Goal: Transaction & Acquisition: Purchase product/service

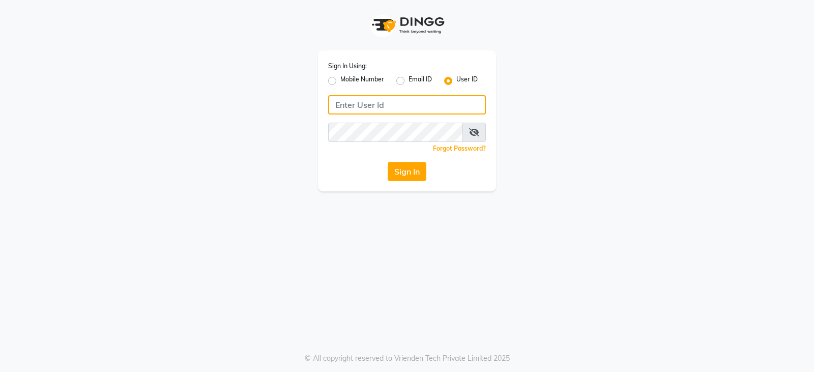
type input "ccoralsalon"
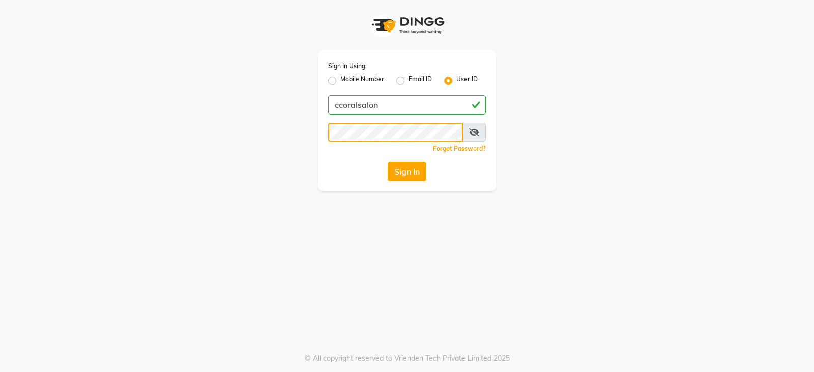
click at [0, 122] on app-login "Sign In Using: Mobile Number Email ID User ID ccoralsalon Remember me Forgot Pa…" at bounding box center [407, 95] width 814 height 191
click at [477, 291] on div "Sign In Using: Mobile Number Email ID User ID ccoralsalon Remember me Forgot Pa…" at bounding box center [407, 186] width 814 height 372
click at [418, 173] on button "Sign In" at bounding box center [407, 171] width 39 height 19
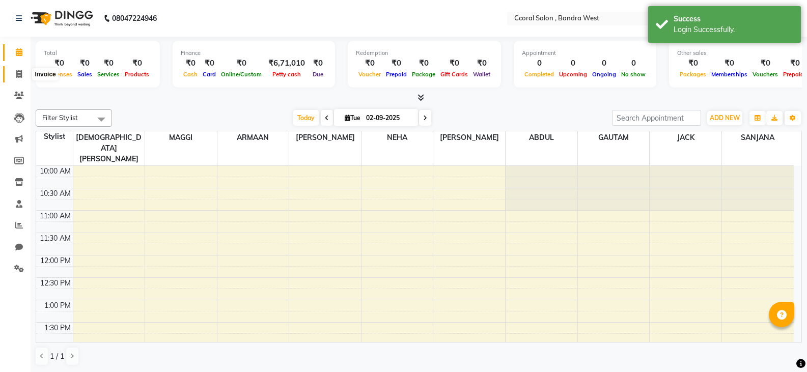
click at [21, 76] on icon at bounding box center [19, 74] width 6 height 8
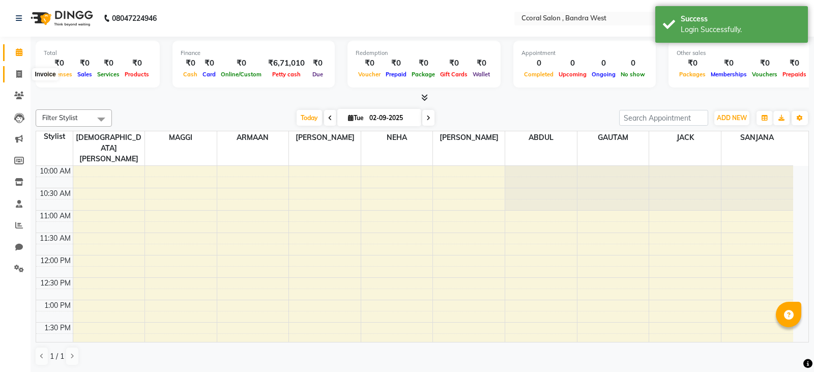
select select "service"
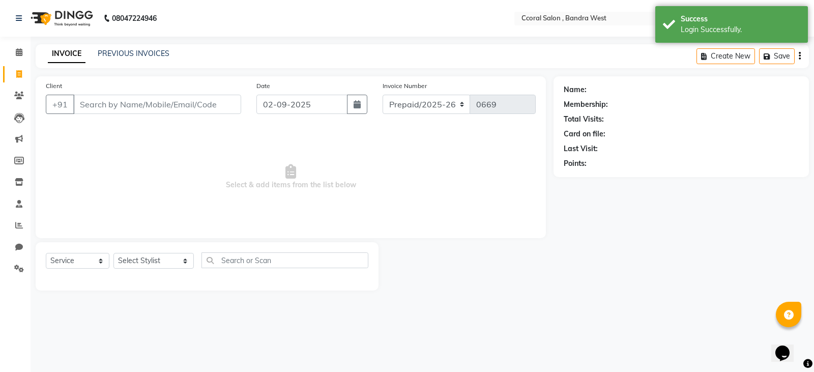
click at [109, 103] on input "Client" at bounding box center [157, 104] width 168 height 19
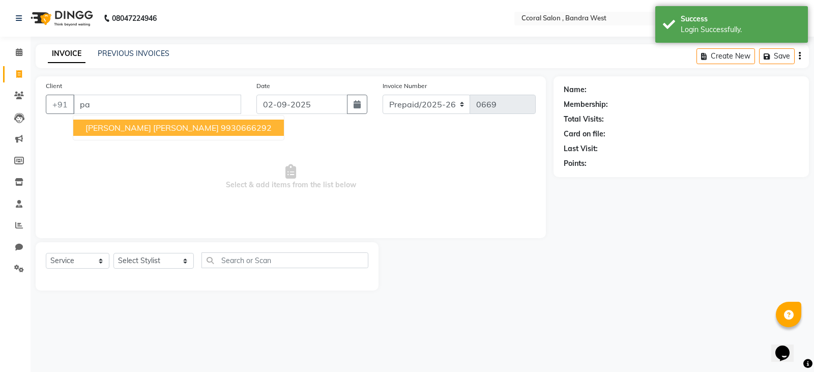
type input "p"
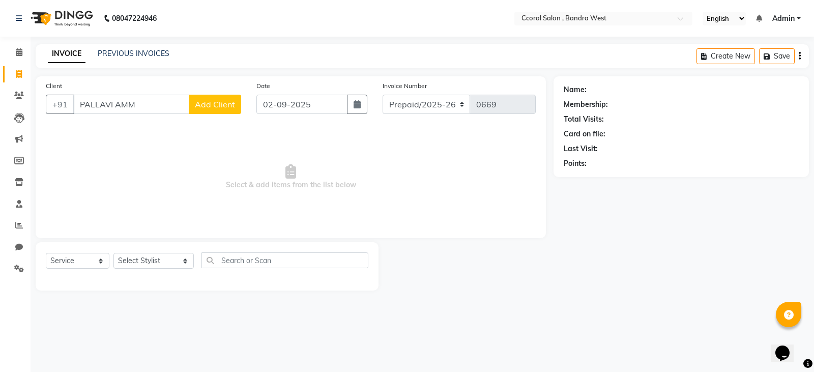
click at [150, 110] on input "PALLAVI AMM" at bounding box center [131, 104] width 116 height 19
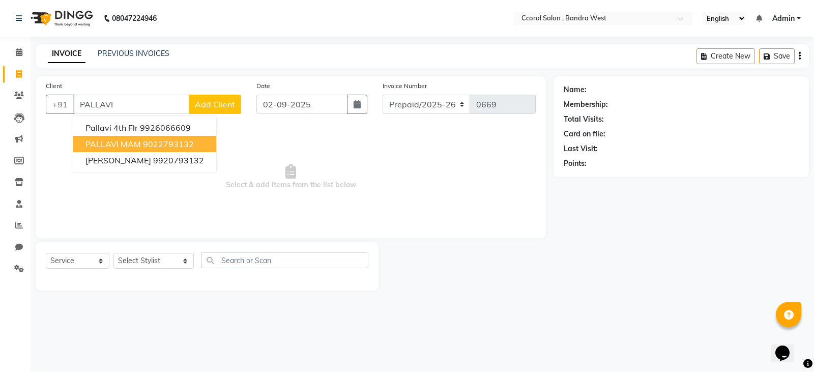
click at [163, 144] on ngb-highlight "9022793132" at bounding box center [168, 144] width 51 height 10
type input "9022793132"
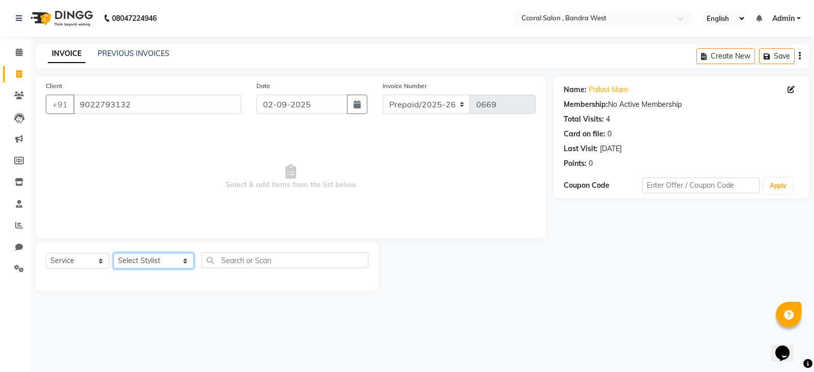
click at [158, 258] on select "Select Stylist [PERSON_NAME] [PERSON_NAME] [PERSON_NAME] [PERSON_NAME] NEHA PAL…" at bounding box center [154, 261] width 80 height 16
select select "71160"
click at [114, 253] on select "Select Stylist [PERSON_NAME] [PERSON_NAME] [PERSON_NAME] [PERSON_NAME] NEHA PAL…" at bounding box center [154, 261] width 80 height 16
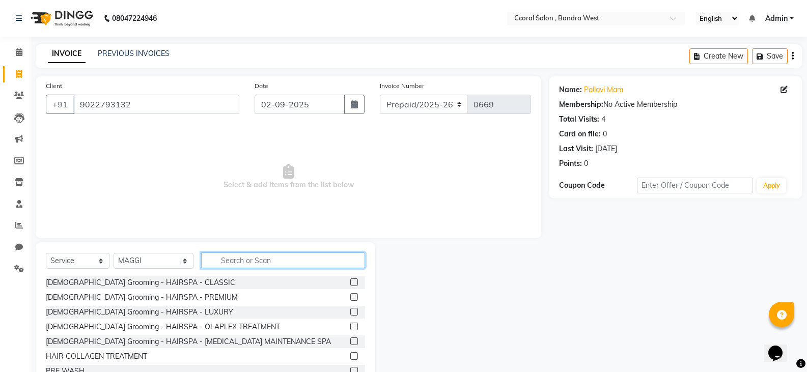
click at [273, 256] on input "text" at bounding box center [283, 260] width 164 height 16
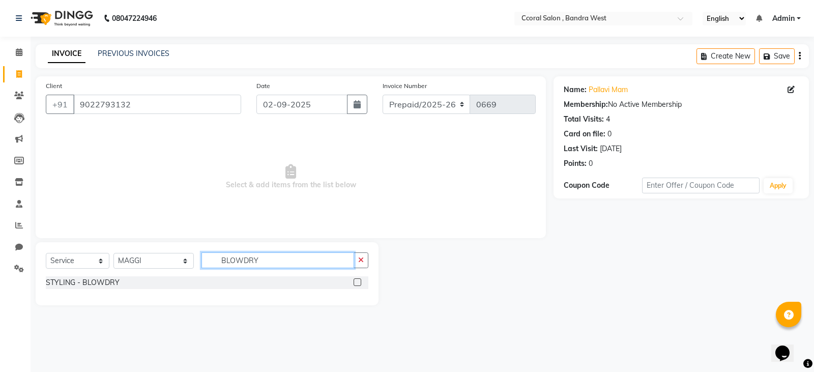
type input "BLOWDRY"
click at [360, 278] on label at bounding box center [358, 282] width 8 height 8
click at [360, 279] on input "checkbox" at bounding box center [357, 282] width 7 height 7
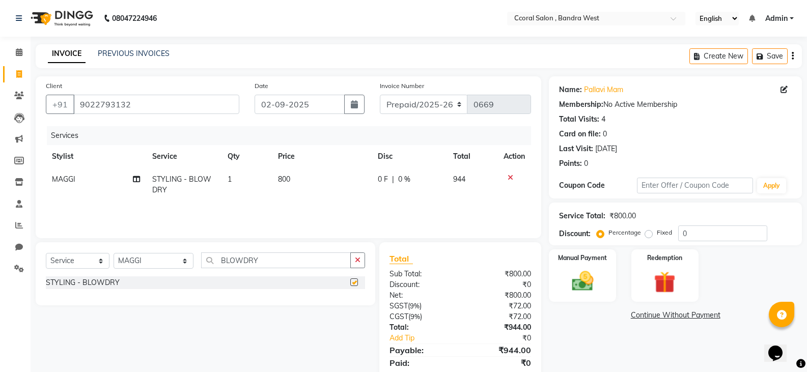
checkbox input "false"
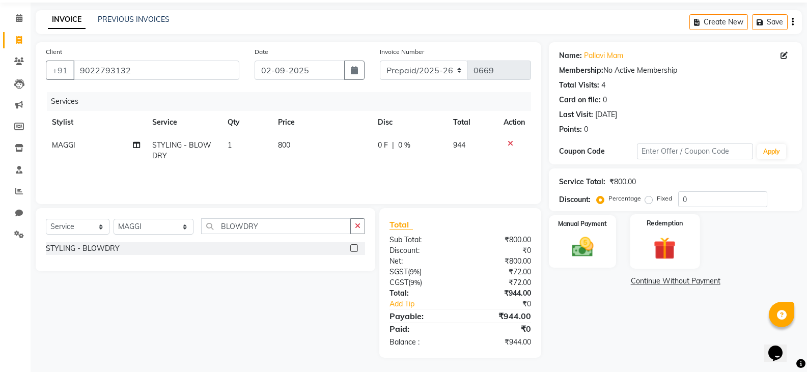
scroll to position [35, 0]
click at [570, 238] on img at bounding box center [582, 246] width 36 height 26
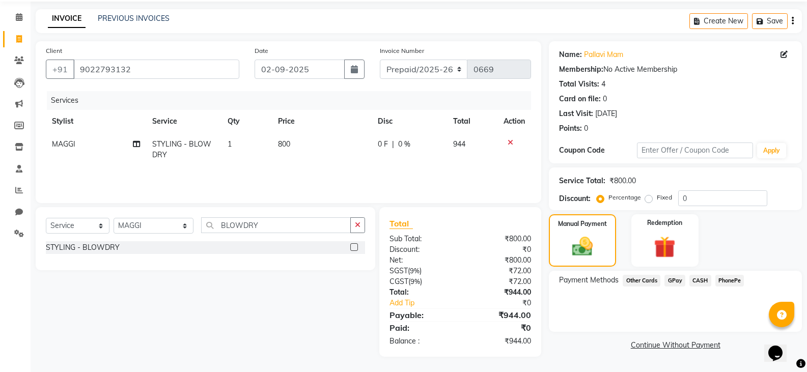
click at [679, 278] on span "GPay" at bounding box center [674, 281] width 21 height 12
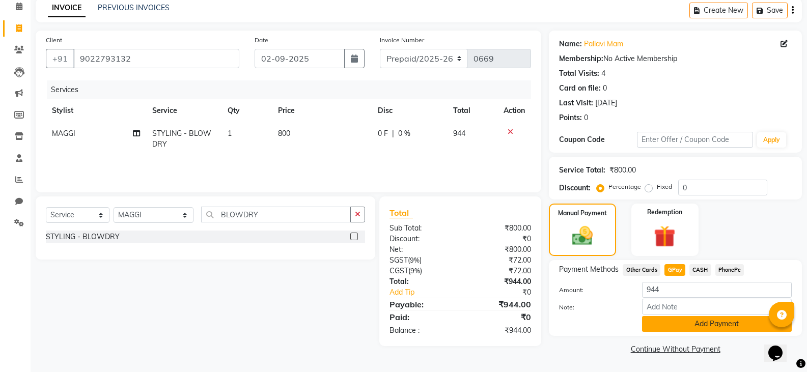
click at [679, 324] on button "Add Payment" at bounding box center [717, 324] width 150 height 16
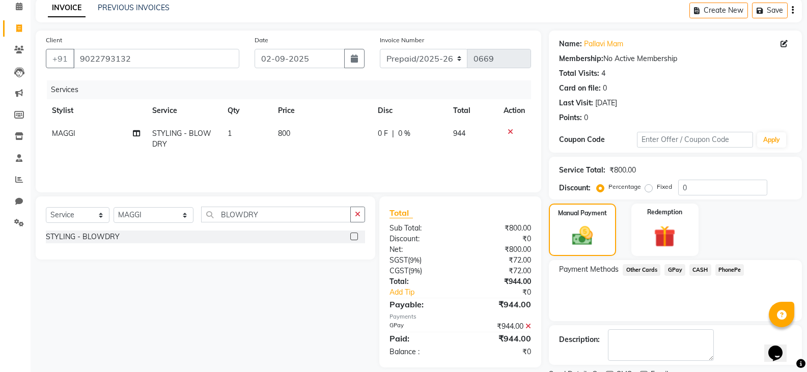
scroll to position [89, 0]
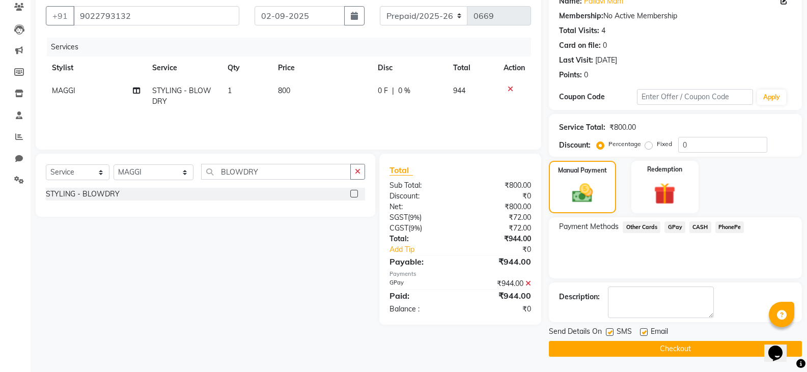
click at [643, 343] on button "Checkout" at bounding box center [675, 349] width 253 height 16
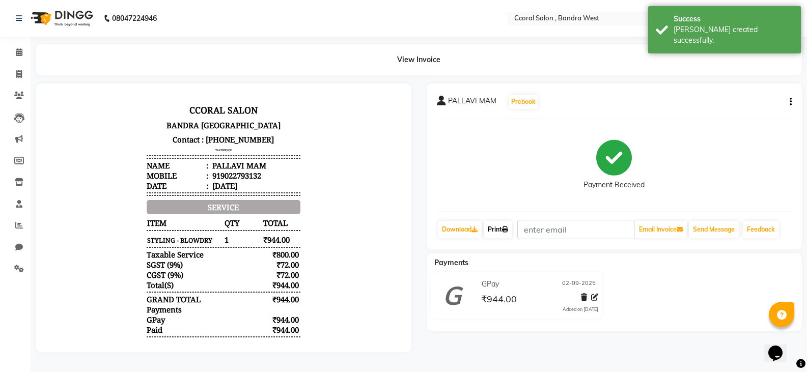
click at [505, 234] on link "Print" at bounding box center [498, 229] width 29 height 17
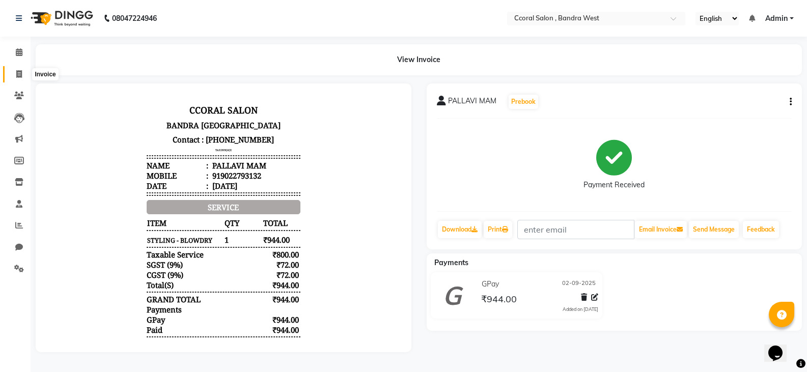
click at [24, 75] on span at bounding box center [19, 75] width 18 height 12
select select "service"
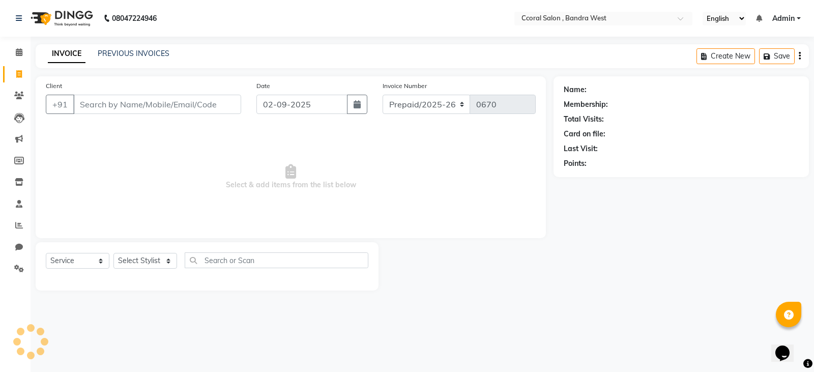
click at [125, 112] on input "Client" at bounding box center [157, 104] width 168 height 19
type input "9998716429"
click at [206, 105] on span "Add Client" at bounding box center [215, 104] width 40 height 10
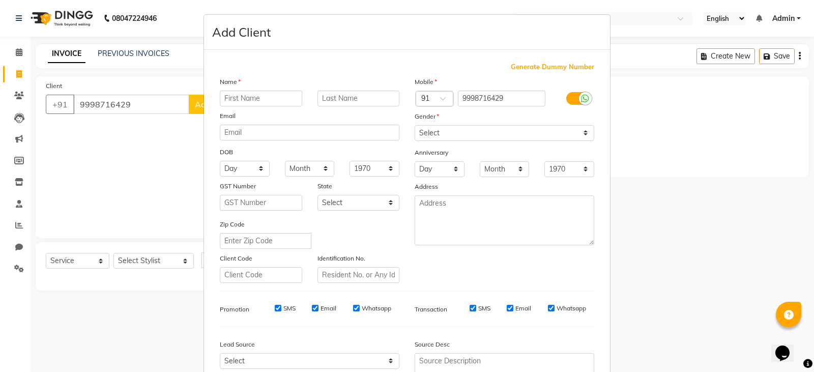
click at [274, 95] on input "text" at bounding box center [261, 99] width 82 height 16
type input "[PERSON_NAME]"
click at [446, 125] on select "Select [DEMOGRAPHIC_DATA] [DEMOGRAPHIC_DATA] Other Prefer Not To Say" at bounding box center [505, 133] width 180 height 16
select select "[DEMOGRAPHIC_DATA]"
click at [415, 125] on select "Select [DEMOGRAPHIC_DATA] [DEMOGRAPHIC_DATA] Other Prefer Not To Say" at bounding box center [505, 133] width 180 height 16
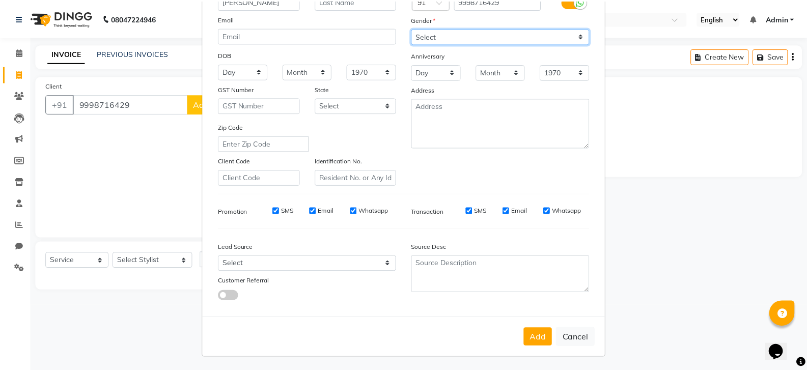
scroll to position [98, 0]
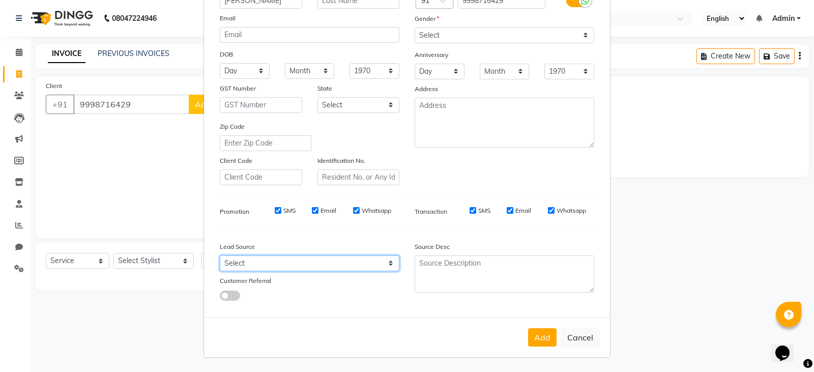
click at [308, 264] on select "Select Walk-in Referral Internet Friend Word of Mouth Advertisement Facebook Ju…" at bounding box center [310, 264] width 180 height 16
select select "52903"
click at [220, 256] on select "Select Walk-in Referral Internet Friend Word of Mouth Advertisement Facebook Ju…" at bounding box center [310, 264] width 180 height 16
click at [511, 329] on div "Add Cancel" at bounding box center [407, 337] width 406 height 40
click at [519, 333] on div "Add Cancel" at bounding box center [407, 337] width 406 height 40
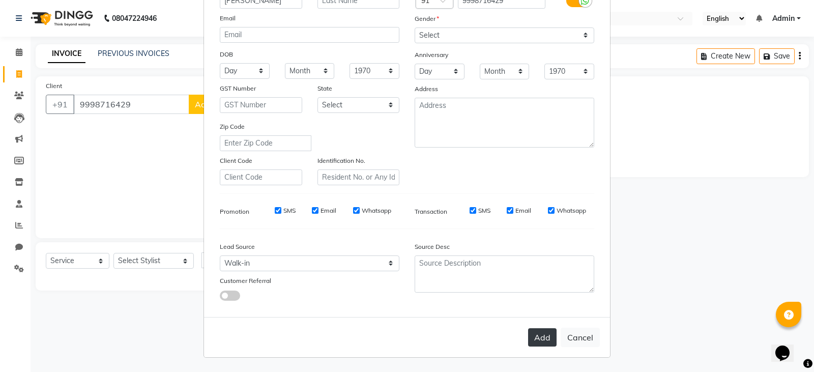
click at [533, 335] on button "Add" at bounding box center [542, 337] width 29 height 18
select select
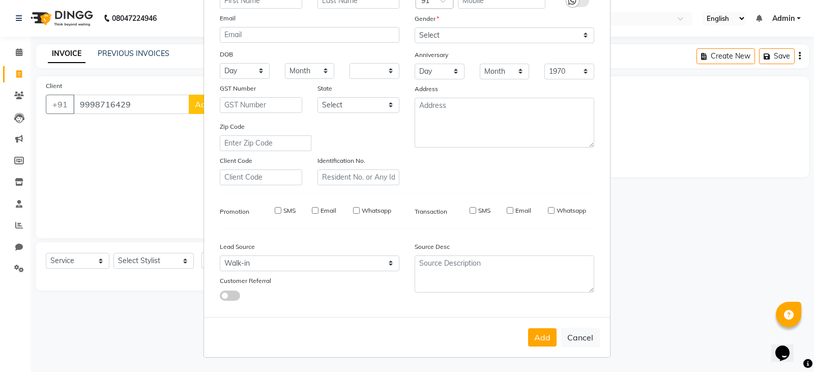
select select
checkbox input "false"
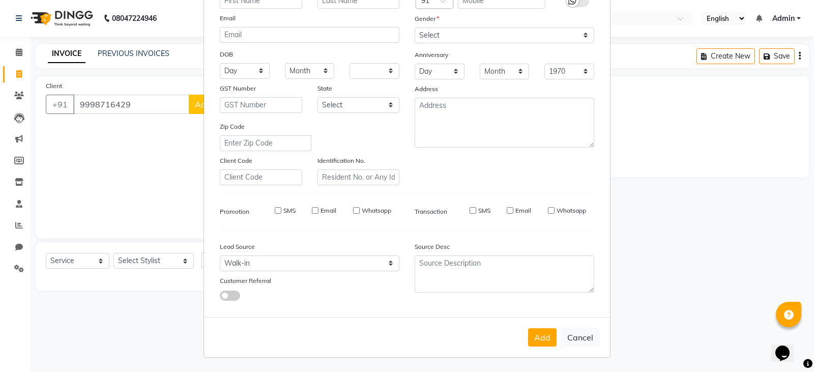
checkbox input "false"
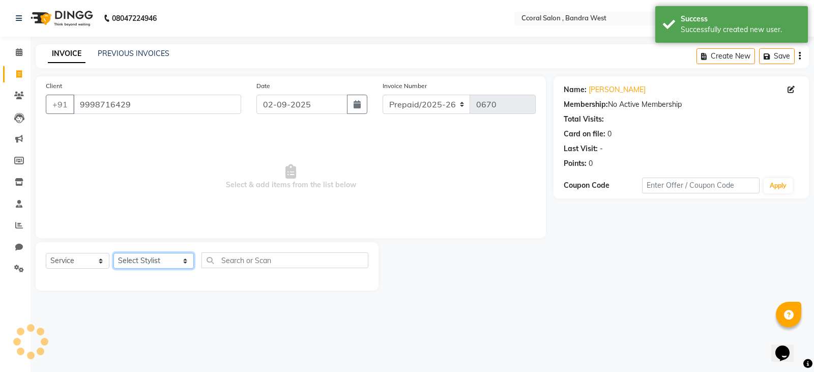
drag, startPoint x: 156, startPoint y: 257, endPoint x: 163, endPoint y: 257, distance: 7.1
click at [156, 257] on select "Select Stylist [PERSON_NAME] [PERSON_NAME] [PERSON_NAME] [PERSON_NAME] NEHA PAL…" at bounding box center [154, 261] width 80 height 16
select select "89063"
click at [114, 253] on select "Select Stylist [PERSON_NAME] [PERSON_NAME] [PERSON_NAME] [PERSON_NAME] NEHA PAL…" at bounding box center [154, 261] width 80 height 16
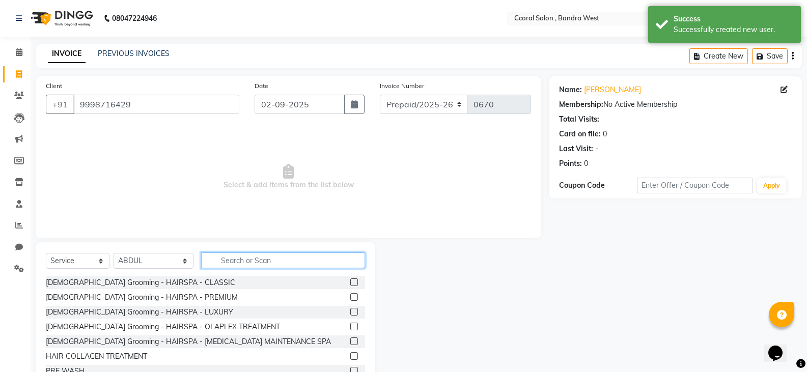
click at [259, 262] on input "text" at bounding box center [283, 260] width 164 height 16
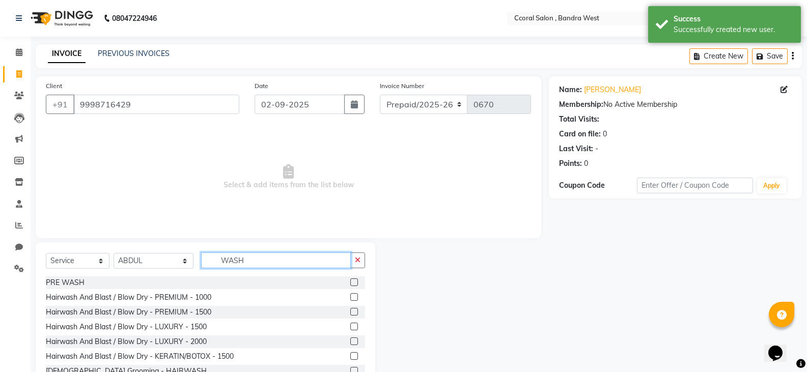
type input "WASH"
click at [350, 311] on label at bounding box center [354, 312] width 8 height 8
click at [350, 311] on input "checkbox" at bounding box center [353, 312] width 7 height 7
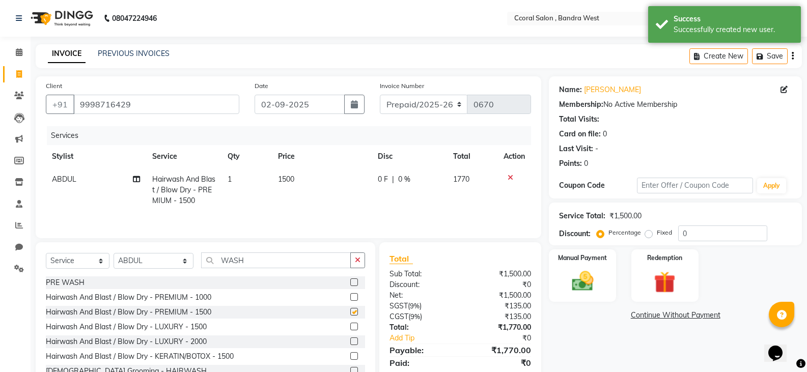
checkbox input "false"
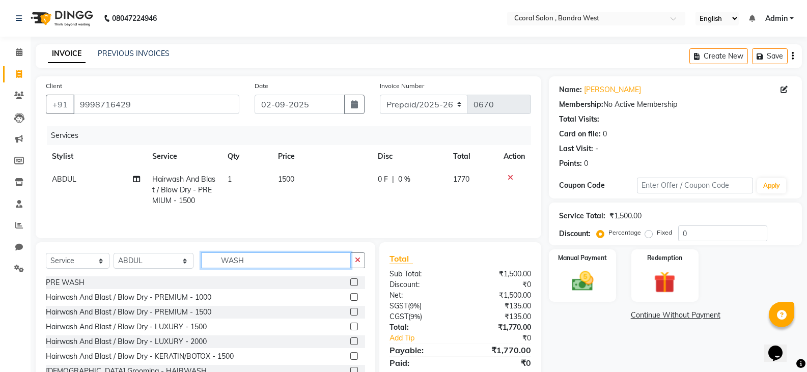
drag, startPoint x: 240, startPoint y: 261, endPoint x: 127, endPoint y: 268, distance: 112.7
click at [127, 268] on div "Select Service Product Membership Package Voucher Prepaid Gift Card Select Styl…" at bounding box center [205, 264] width 319 height 24
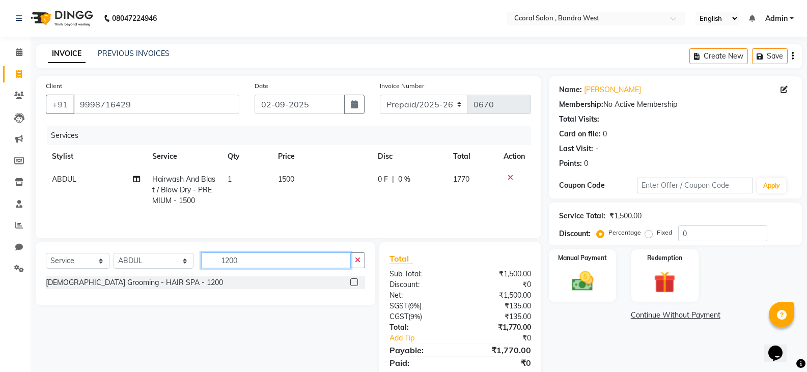
type input "1200"
click at [293, 219] on div "Services Stylist Service Qty Price Disc Total Action ABDUL Hairwash And Blast /…" at bounding box center [288, 177] width 485 height 102
drag, startPoint x: 322, startPoint y: 218, endPoint x: 345, endPoint y: 233, distance: 28.0
click at [323, 217] on div "Services Stylist Service Qty Price Disc Total Action ABDUL Hairwash And Blast /…" at bounding box center [288, 177] width 485 height 102
click at [357, 253] on button "button" at bounding box center [357, 260] width 15 height 16
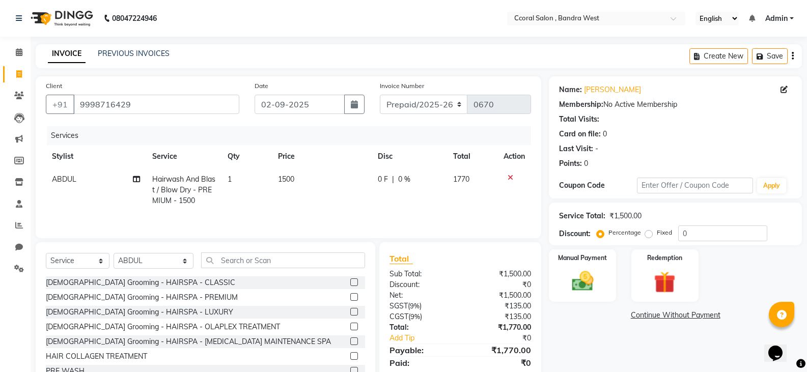
click at [306, 172] on td "1500" at bounding box center [322, 190] width 100 height 44
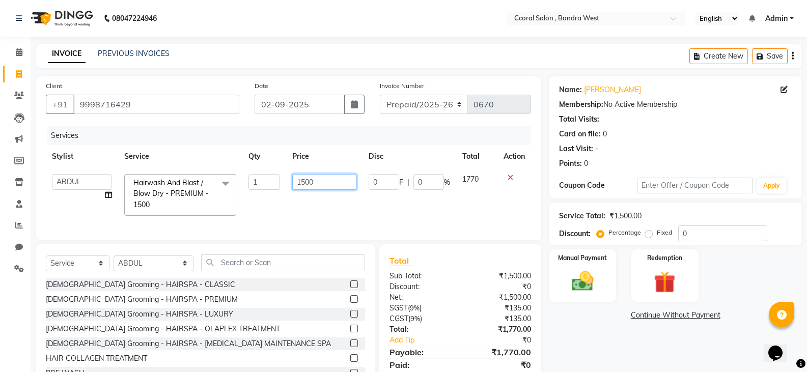
drag, startPoint x: 314, startPoint y: 180, endPoint x: 103, endPoint y: 185, distance: 211.3
click at [103, 185] on tr "[PERSON_NAME] [PERSON_NAME] [PERSON_NAME] [PERSON_NAME] NEHA PALLAVI [PERSON_NA…" at bounding box center [288, 195] width 485 height 54
type input "1200"
click at [476, 298] on div "Total Sub Total: ₹1,500.00 Discount: ₹0 Net: ₹1,500.00 SGST ( 9% ) ₹135.00 CGST…" at bounding box center [460, 319] width 142 height 129
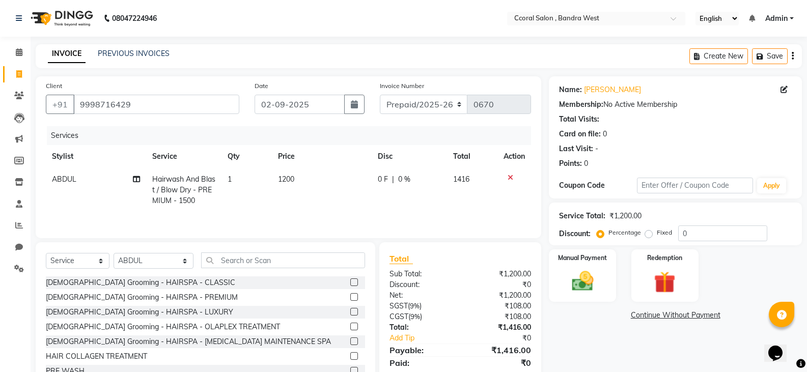
scroll to position [36, 0]
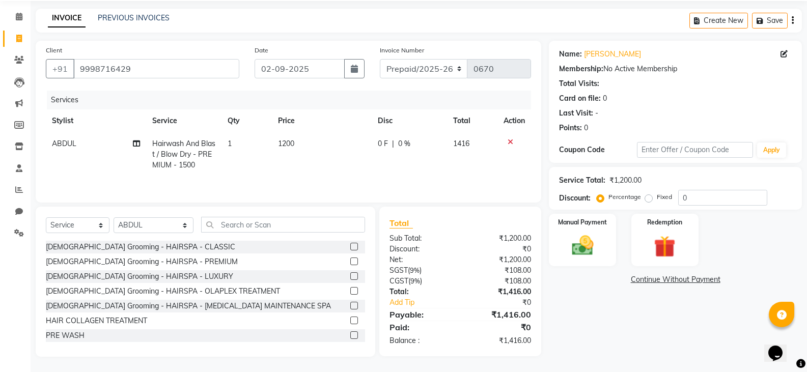
click at [297, 149] on td "1200" at bounding box center [322, 154] width 100 height 44
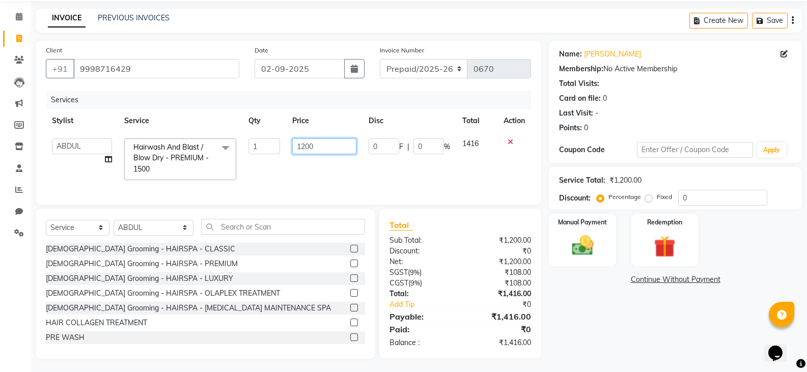
drag, startPoint x: 322, startPoint y: 143, endPoint x: 214, endPoint y: 150, distance: 108.1
click at [217, 150] on tr "[PERSON_NAME] [PERSON_NAME] [PERSON_NAME] [PERSON_NAME] NEHA PALLAVI [PERSON_NA…" at bounding box center [288, 159] width 485 height 54
type input "1300"
click at [500, 305] on div "Total Sub Total: ₹1,200.00 Discount: ₹0 Net: ₹1,200.00 SGST ( 9% ) ₹108.00 CGST…" at bounding box center [460, 283] width 142 height 129
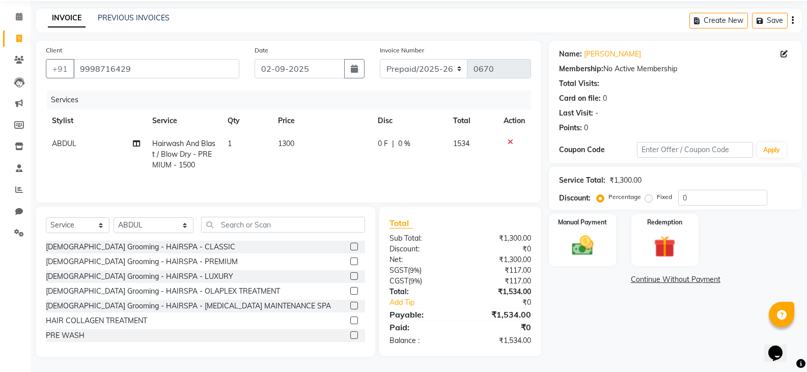
click at [305, 137] on td "1300" at bounding box center [322, 154] width 100 height 44
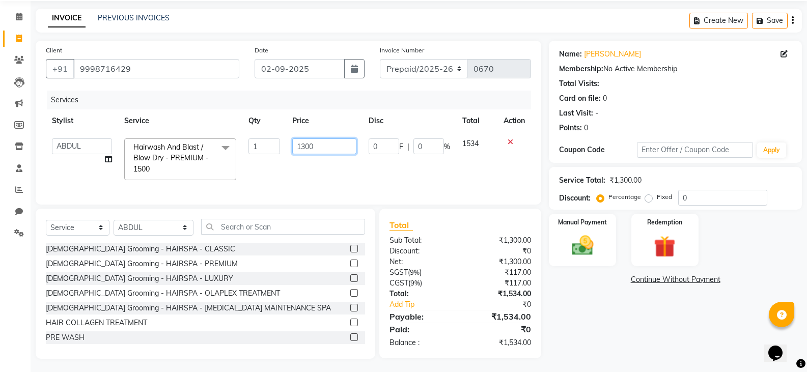
click at [317, 144] on input "1300" at bounding box center [324, 146] width 64 height 16
drag, startPoint x: 319, startPoint y: 145, endPoint x: 223, endPoint y: 157, distance: 96.0
click at [223, 157] on tr "[PERSON_NAME] [PERSON_NAME] [PERSON_NAME] [PERSON_NAME] NEHA PALLAVI [PERSON_NA…" at bounding box center [288, 159] width 485 height 54
type input "15"
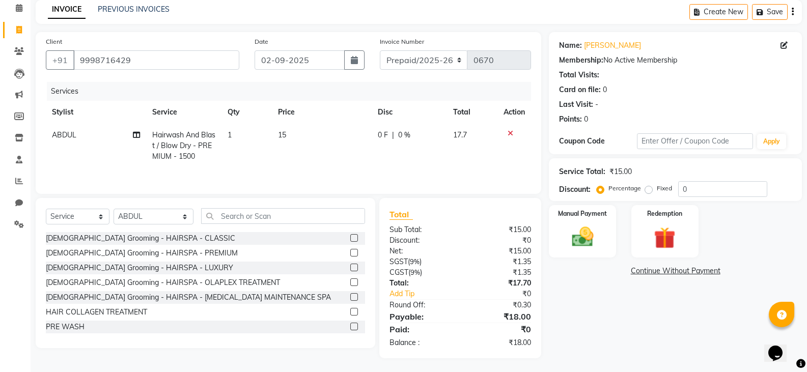
scroll to position [46, 0]
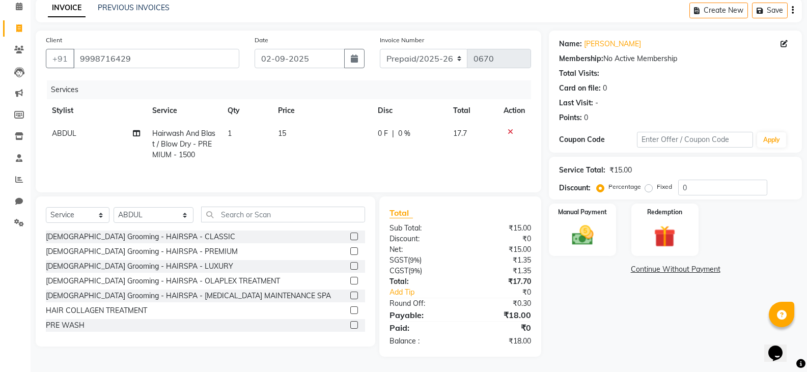
click at [309, 136] on td "15" at bounding box center [322, 144] width 100 height 44
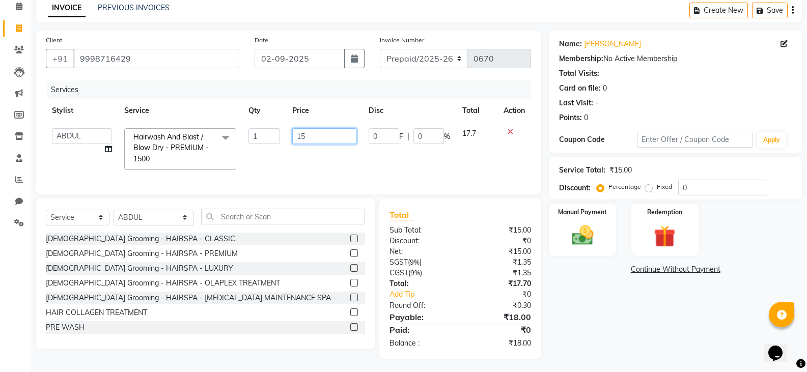
drag, startPoint x: 316, startPoint y: 134, endPoint x: 251, endPoint y: 140, distance: 65.4
click at [250, 145] on tr "[PERSON_NAME] [PERSON_NAME] [PERSON_NAME] [PERSON_NAME] NEHA PALLAVI [PERSON_NA…" at bounding box center [288, 149] width 485 height 54
type input "1500"
click at [507, 246] on div "₹0" at bounding box center [499, 241] width 78 height 11
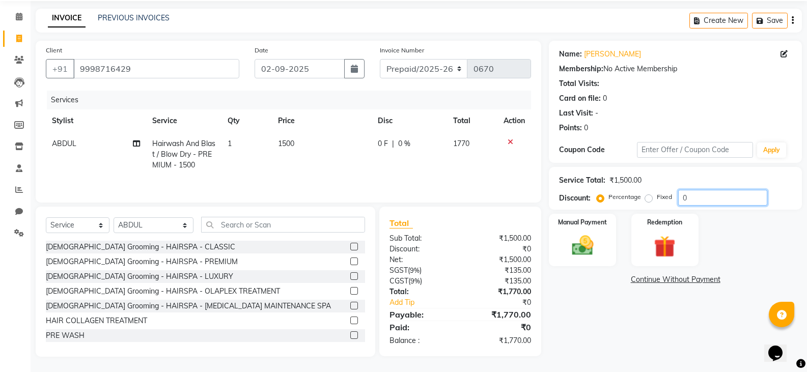
click at [688, 196] on input "0" at bounding box center [722, 198] width 89 height 16
drag, startPoint x: 646, startPoint y: 207, endPoint x: 625, endPoint y: 232, distance: 32.9
click at [633, 207] on div "Service Total: ₹1,500.00 Discount: Percentage Fixed 0" at bounding box center [675, 188] width 253 height 43
type input "10"
click at [580, 246] on img at bounding box center [582, 246] width 36 height 26
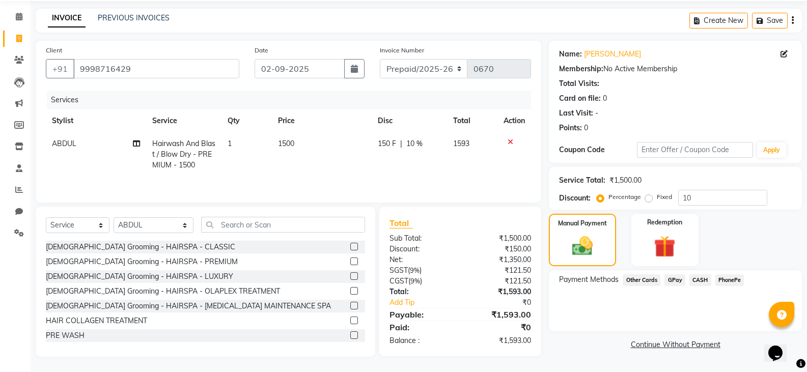
drag, startPoint x: 671, startPoint y: 283, endPoint x: 703, endPoint y: 283, distance: 32.1
click at [703, 284] on div "Payment Methods Other Cards GPay CASH PhonePe" at bounding box center [675, 281] width 233 height 14
click at [702, 283] on span "CASH" at bounding box center [700, 280] width 22 height 12
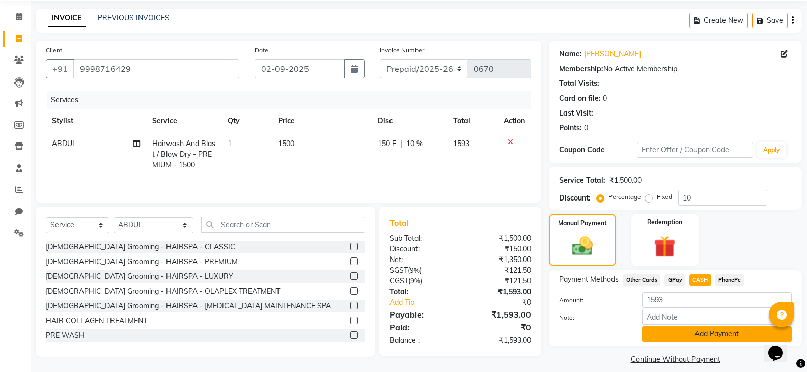
click at [695, 334] on button "Add Payment" at bounding box center [717, 334] width 150 height 16
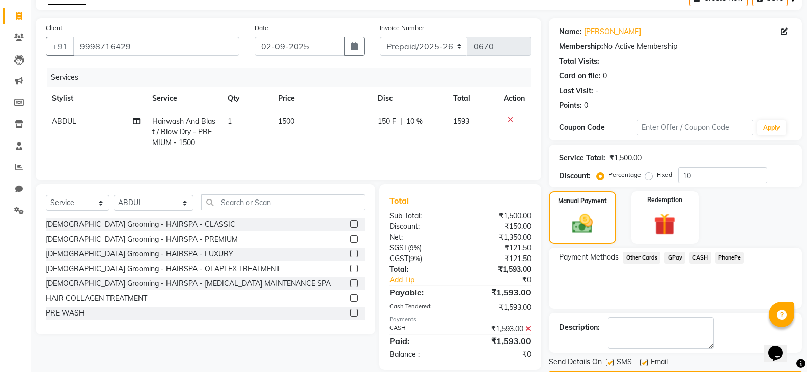
scroll to position [89, 0]
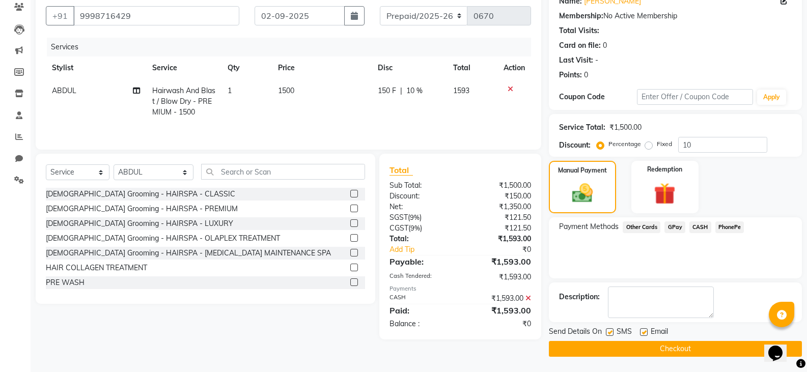
click at [645, 344] on button "Checkout" at bounding box center [675, 349] width 253 height 16
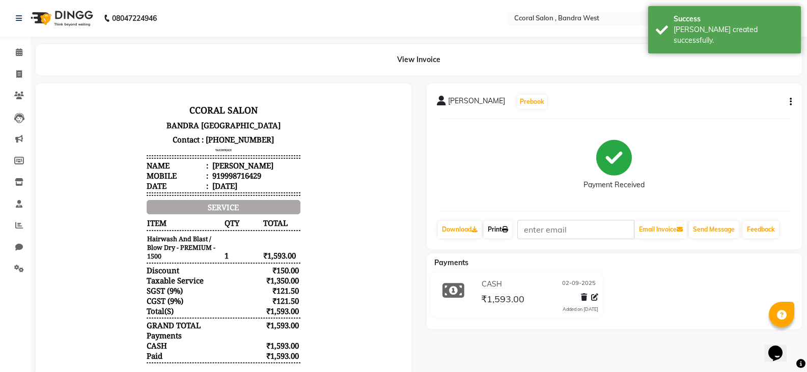
click at [504, 222] on link "Print" at bounding box center [498, 229] width 29 height 17
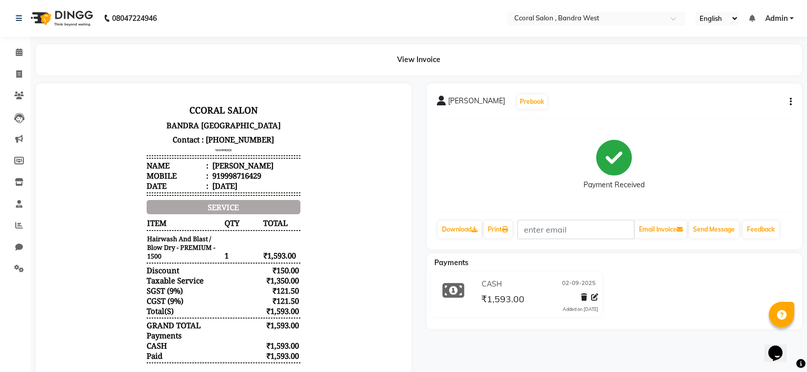
click at [479, 334] on div "[PERSON_NAME] Prebook Payment Received Download Print Email Invoice Send Messag…" at bounding box center [614, 230] width 391 height 295
click at [480, 108] on div "[PERSON_NAME] Prebook" at bounding box center [492, 102] width 111 height 16
drag, startPoint x: 13, startPoint y: 80, endPoint x: 18, endPoint y: 78, distance: 5.7
click at [13, 80] on link "Invoice" at bounding box center [15, 74] width 24 height 17
select select "service"
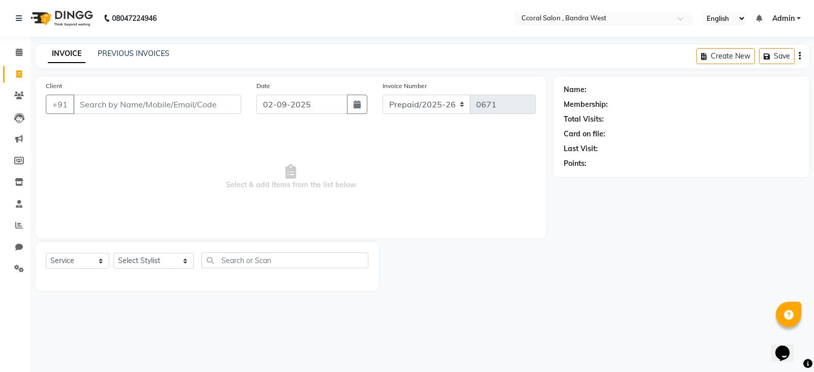
click at [104, 105] on input "Client" at bounding box center [157, 104] width 168 height 19
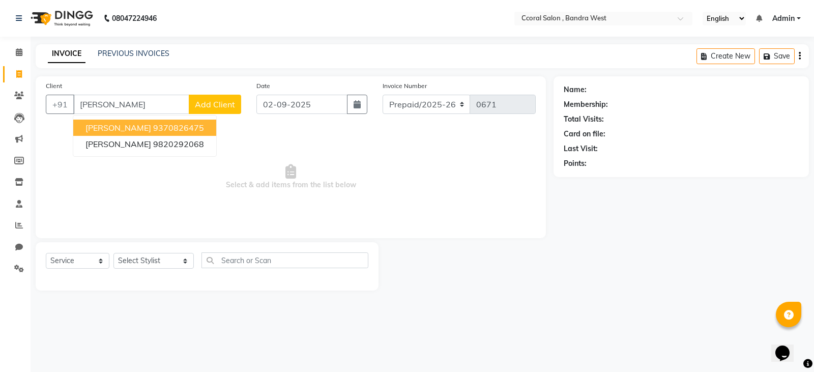
type input "[PERSON_NAME]"
click at [216, 104] on span "Add Client" at bounding box center [215, 104] width 40 height 10
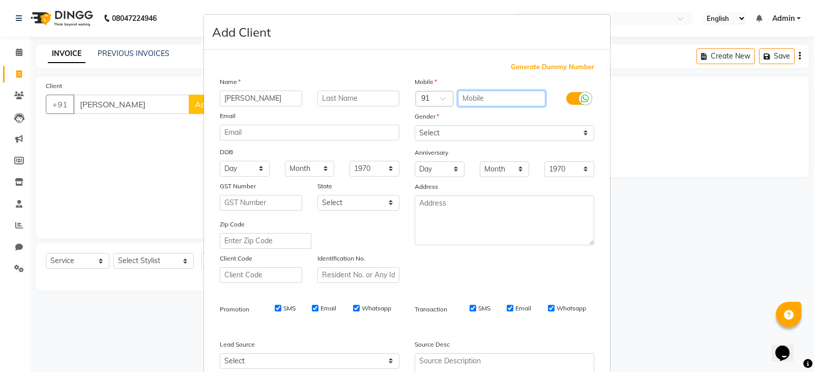
click at [470, 101] on input "text" at bounding box center [502, 99] width 88 height 16
type input "9820292068"
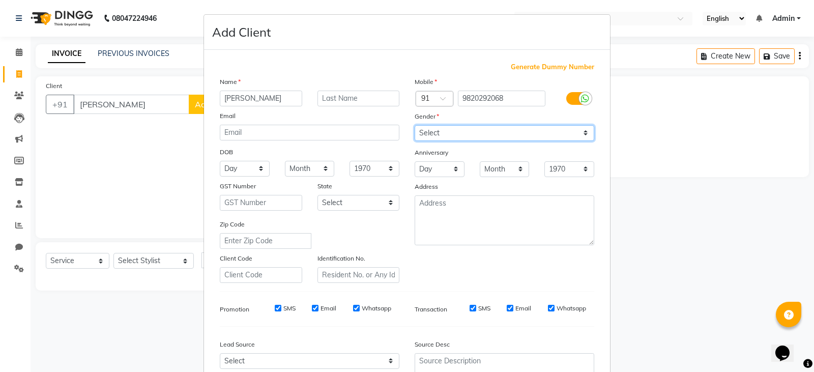
click at [524, 128] on div "Mobile Country Code × 91 9820292068 Gender Select [DEMOGRAPHIC_DATA] [DEMOGRAPH…" at bounding box center [504, 179] width 195 height 207
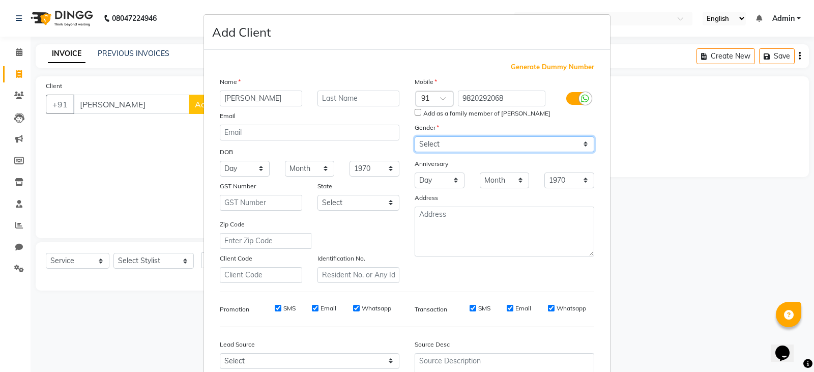
select select "[DEMOGRAPHIC_DATA]"
click at [415, 136] on select "Select [DEMOGRAPHIC_DATA] [DEMOGRAPHIC_DATA] Other Prefer Not To Say" at bounding box center [505, 144] width 180 height 16
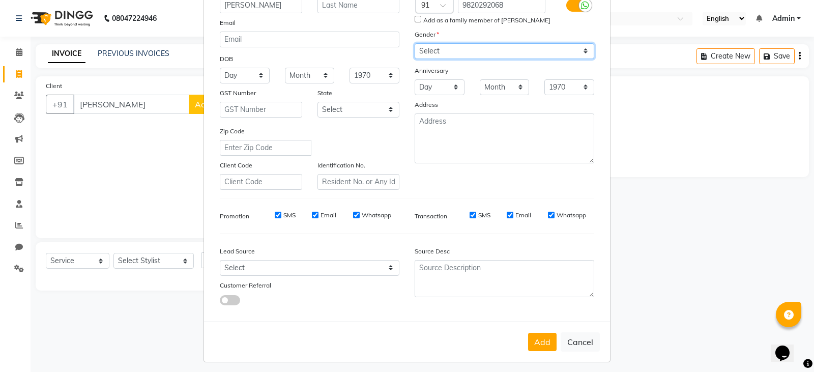
scroll to position [98, 0]
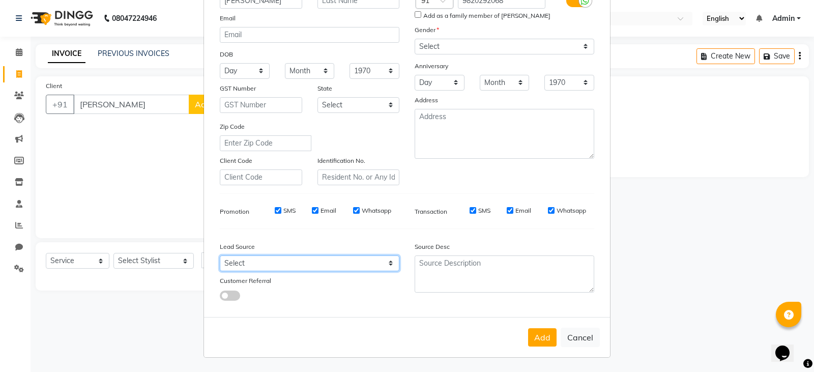
click at [265, 270] on select "Select Walk-in Referral Internet Friend Word of Mouth Advertisement Facebook Ju…" at bounding box center [310, 264] width 180 height 16
select select "52908"
click at [220, 256] on select "Select Walk-in Referral Internet Friend Word of Mouth Advertisement Facebook Ju…" at bounding box center [310, 264] width 180 height 16
click at [544, 336] on button "Add" at bounding box center [542, 337] width 29 height 18
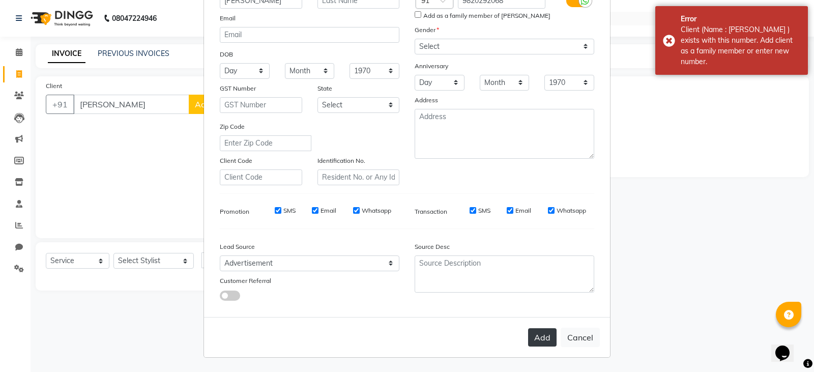
click at [537, 341] on button "Add" at bounding box center [542, 337] width 29 height 18
click at [537, 336] on button "Add" at bounding box center [542, 337] width 29 height 18
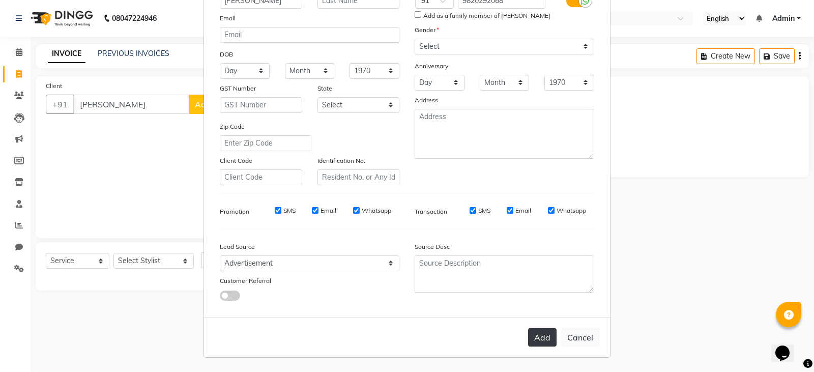
click at [552, 336] on button "Add" at bounding box center [542, 337] width 29 height 18
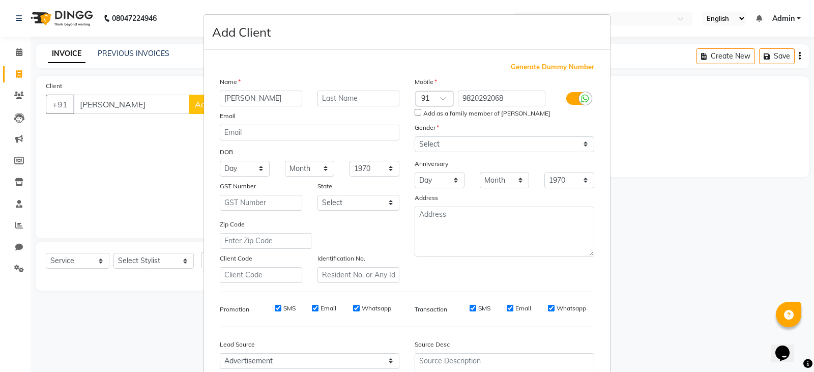
click at [651, 171] on ngb-modal-window "Add Client Generate Dummy Number Name [PERSON_NAME] Email DOB Day 01 02 03 04 0…" at bounding box center [407, 186] width 814 height 372
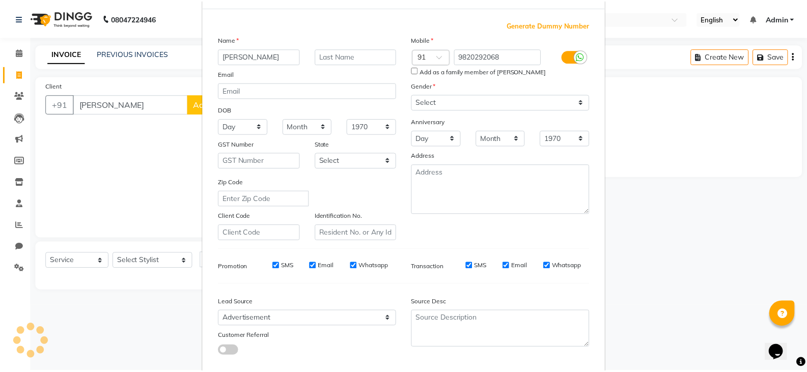
scroll to position [98, 0]
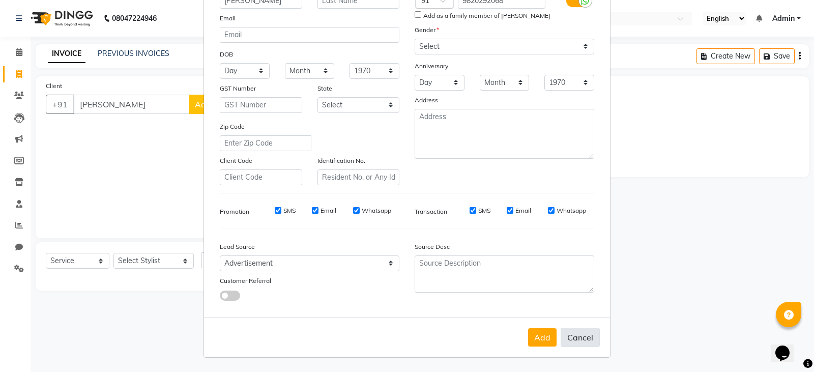
click at [571, 330] on button "Cancel" at bounding box center [580, 337] width 39 height 19
select select
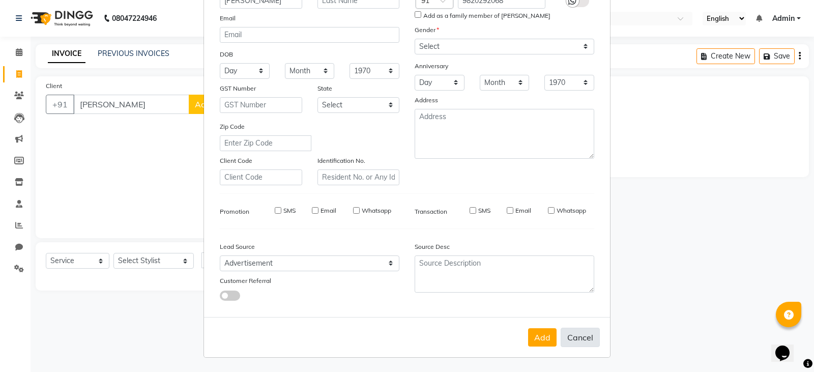
select select
checkbox input "false"
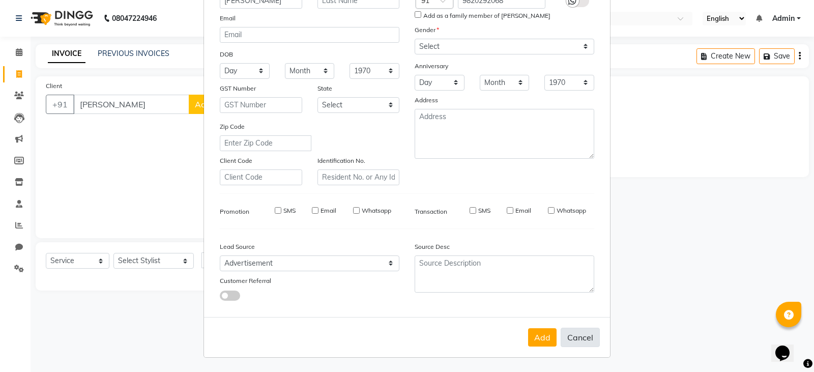
checkbox input "false"
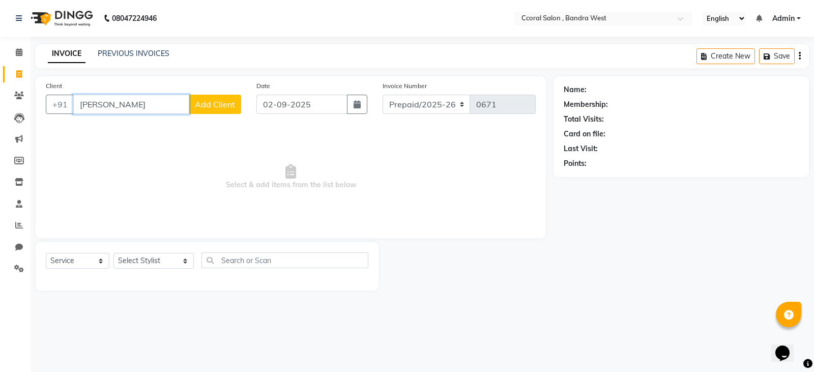
drag, startPoint x: 131, startPoint y: 103, endPoint x: 0, endPoint y: 122, distance: 132.6
click at [0, 122] on app-home "08047224946 Select Location × Ccoral Salon , Bandra West English ENGLISH Españo…" at bounding box center [407, 153] width 814 height 306
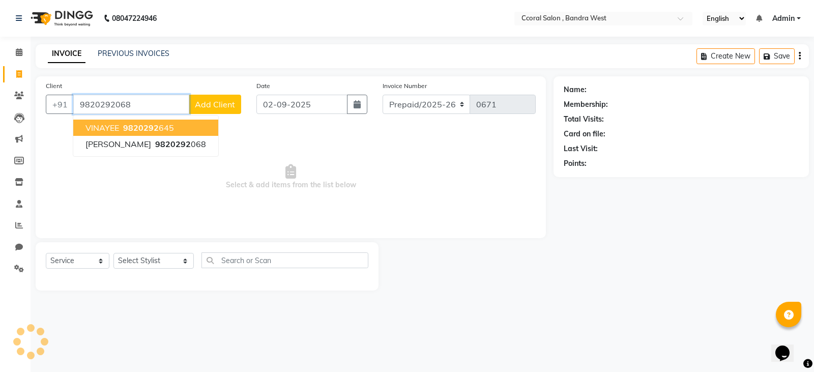
type input "9820292068"
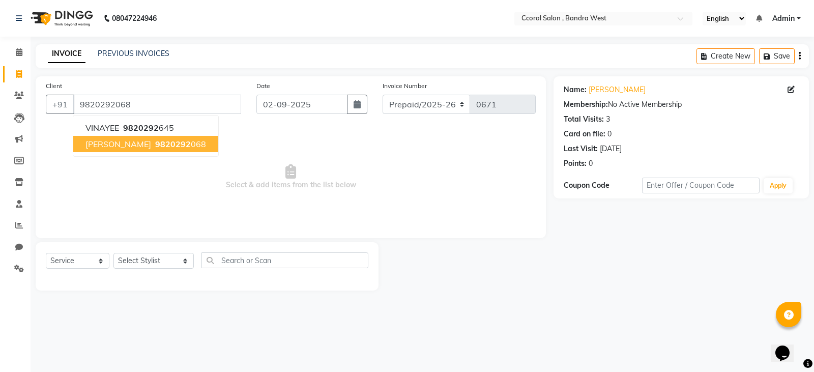
click at [155, 147] on span "9820292" at bounding box center [173, 144] width 36 height 10
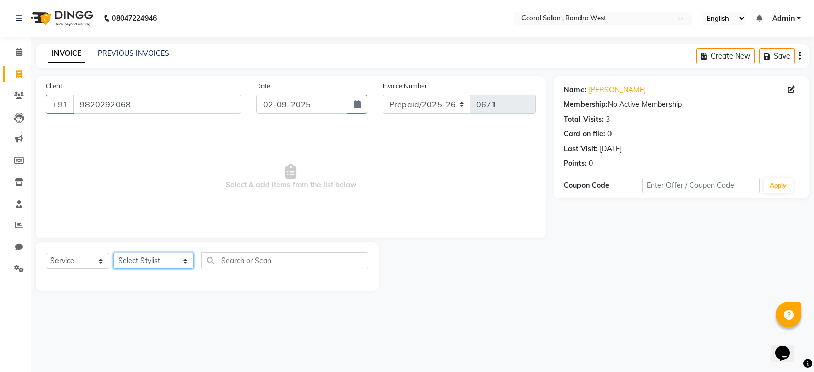
click at [153, 263] on select "Select Stylist [PERSON_NAME] [PERSON_NAME] [PERSON_NAME] [PERSON_NAME] NEHA PAL…" at bounding box center [154, 261] width 80 height 16
select select "76528"
click at [114, 253] on select "Select Stylist [PERSON_NAME] [PERSON_NAME] [PERSON_NAME] [PERSON_NAME] NEHA PAL…" at bounding box center [154, 261] width 80 height 16
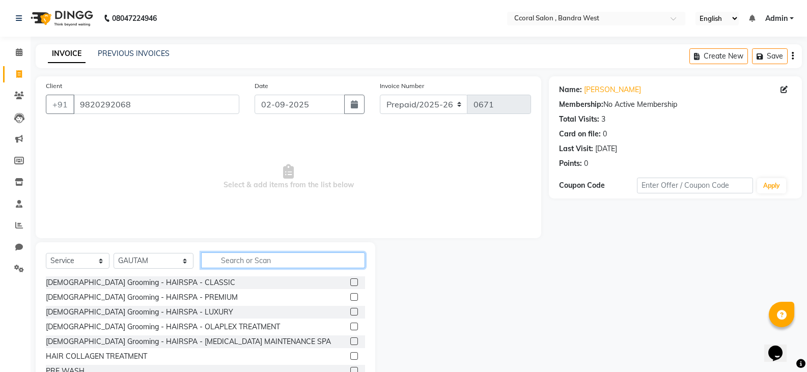
click at [230, 255] on input "text" at bounding box center [283, 260] width 164 height 16
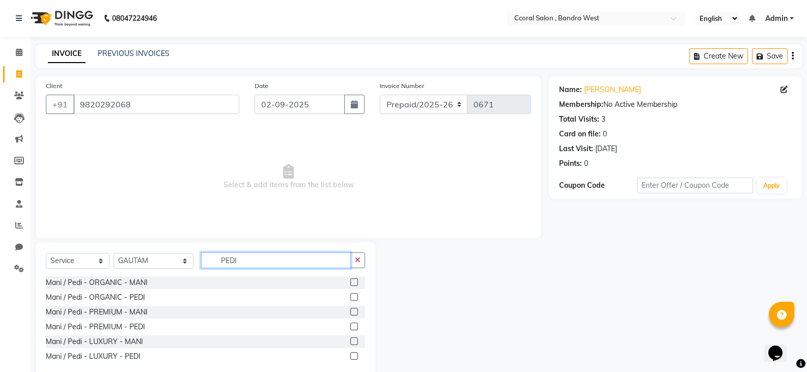
type input "PEDI"
click at [356, 300] on label at bounding box center [354, 297] width 8 height 8
click at [356, 300] on input "checkbox" at bounding box center [353, 297] width 7 height 7
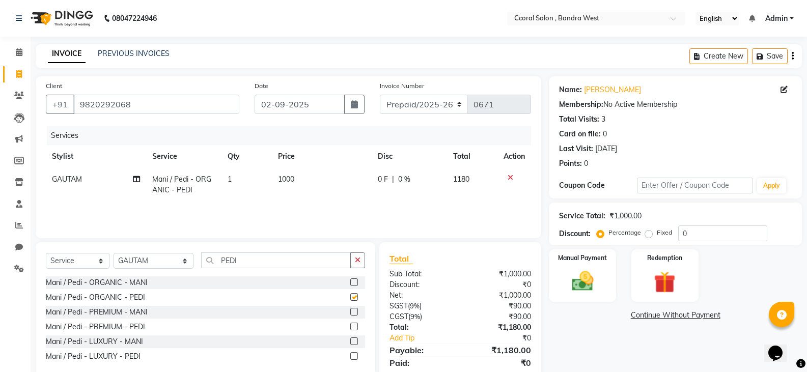
checkbox input "false"
drag, startPoint x: 247, startPoint y: 259, endPoint x: 103, endPoint y: 278, distance: 145.8
click at [103, 278] on div "Select Service Product Membership Package Voucher Prepaid Gift Card Select Styl…" at bounding box center [206, 310] width 340 height 137
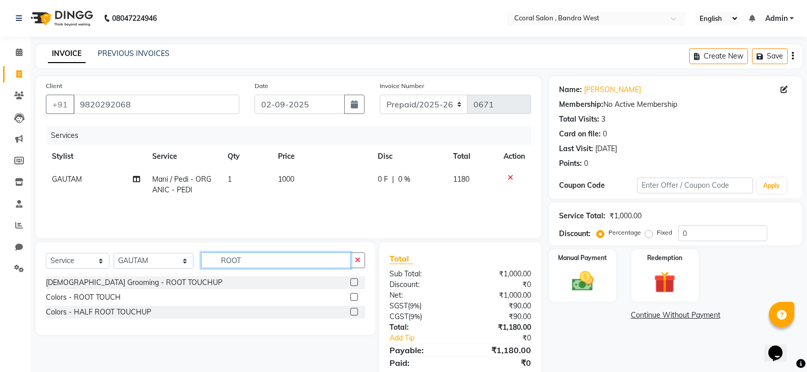
type input "ROOT"
click at [355, 297] on label at bounding box center [354, 297] width 8 height 8
click at [355, 297] on input "checkbox" at bounding box center [353, 297] width 7 height 7
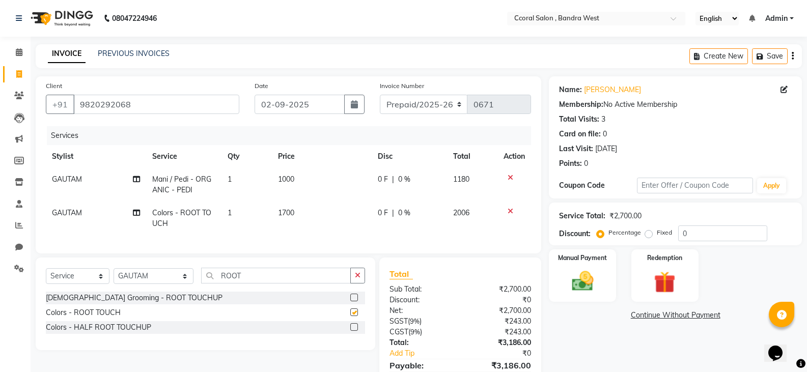
checkbox input "false"
click at [306, 227] on td "1700" at bounding box center [322, 219] width 100 height 34
select select "76528"
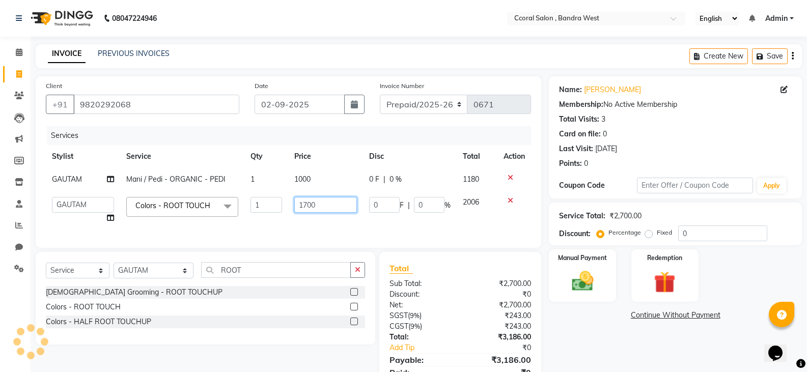
drag, startPoint x: 341, startPoint y: 203, endPoint x: 223, endPoint y: 199, distance: 118.2
click at [223, 199] on tr "[PERSON_NAME] [PERSON_NAME] [PERSON_NAME] [PERSON_NAME] NEHA PALLAVI [PERSON_NA…" at bounding box center [288, 210] width 485 height 39
type input "1200"
click at [462, 341] on div "Total Sub Total: ₹2,700.00 Discount: ₹0 Net: ₹2,700.00 SGST ( 9% ) ₹243.00 CGST…" at bounding box center [460, 326] width 142 height 129
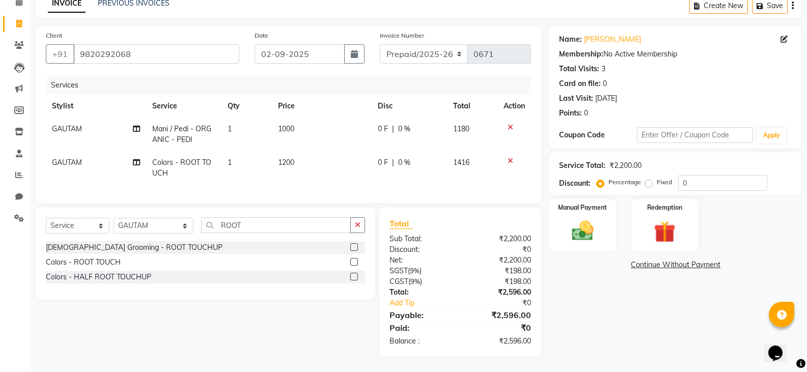
scroll to position [58, 0]
click at [316, 123] on td "1000" at bounding box center [322, 135] width 100 height 34
select select "76528"
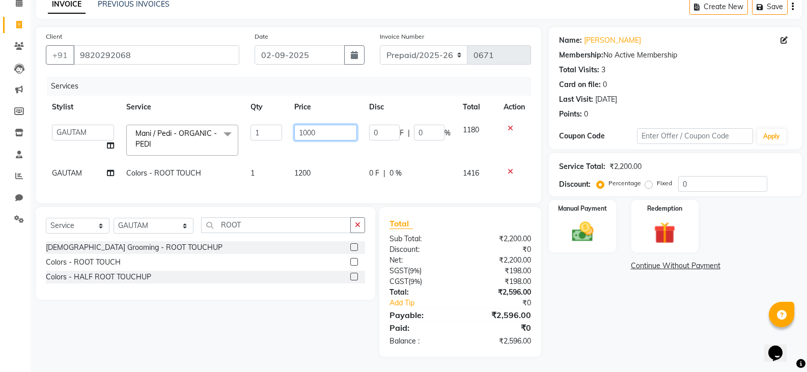
drag, startPoint x: 323, startPoint y: 124, endPoint x: 178, endPoint y: 163, distance: 150.8
click at [154, 143] on tr "[PERSON_NAME] [PERSON_NAME] [PERSON_NAME] [PERSON_NAME] NEHA PALLAVI [PERSON_NA…" at bounding box center [288, 140] width 485 height 43
type input "700"
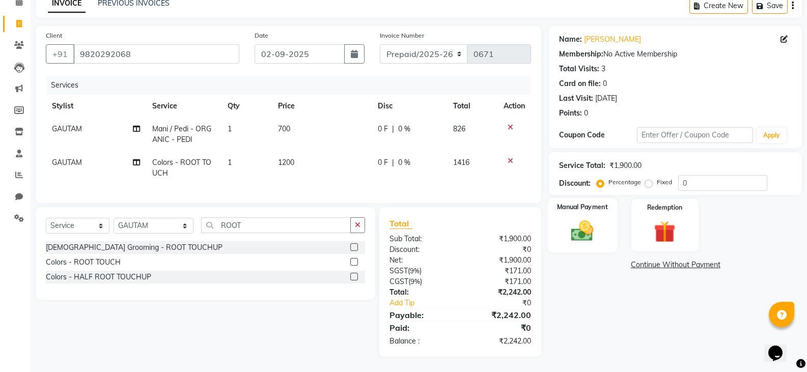
click at [594, 224] on img at bounding box center [582, 231] width 36 height 26
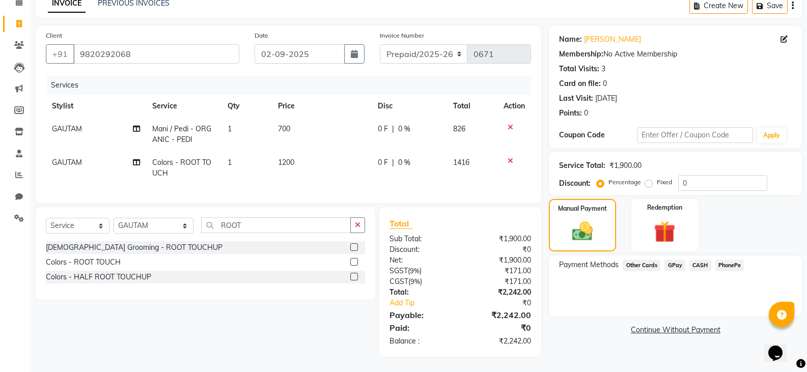
click at [670, 260] on span "GPay" at bounding box center [674, 266] width 21 height 12
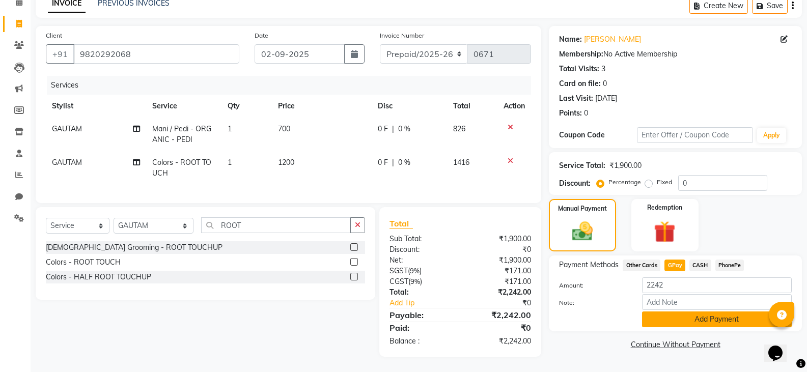
click at [658, 312] on button "Add Payment" at bounding box center [717, 320] width 150 height 16
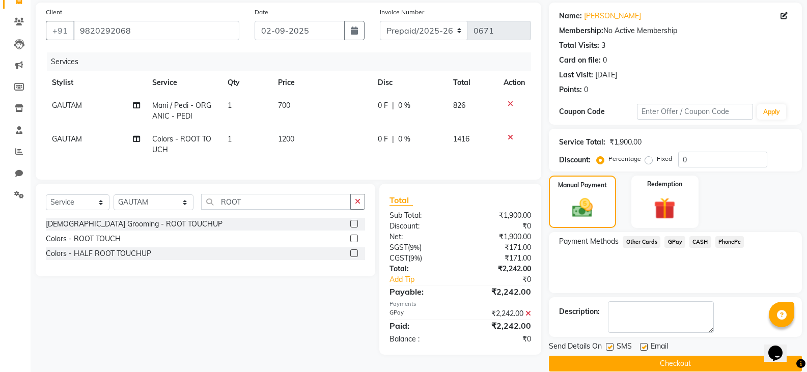
scroll to position [89, 0]
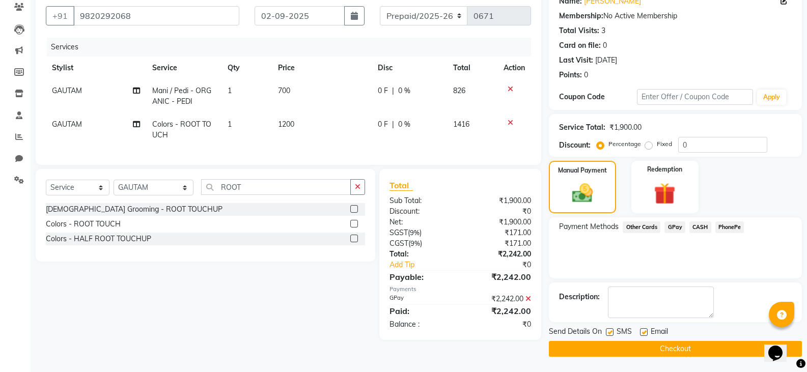
click at [623, 345] on button "Checkout" at bounding box center [675, 349] width 253 height 16
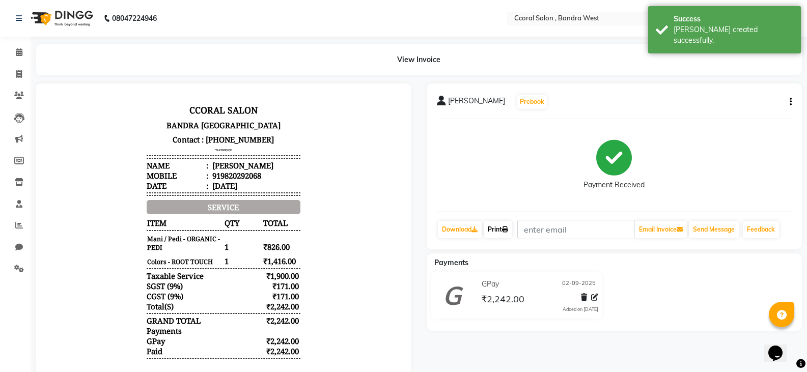
click at [501, 231] on link "Print" at bounding box center [498, 229] width 29 height 17
